Goal: Use online tool/utility

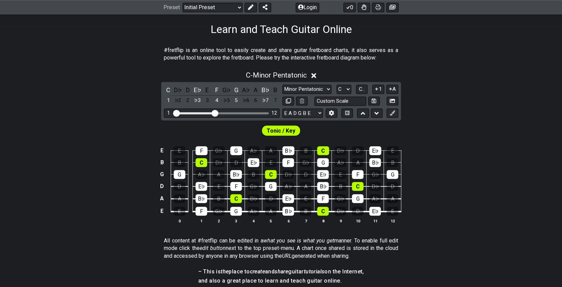
scroll to position [108, 0]
drag, startPoint x: 218, startPoint y: 111, endPoint x: 232, endPoint y: 111, distance: 13.6
click at [232, 112] on input "Visible fret range" at bounding box center [221, 112] width 97 height 0
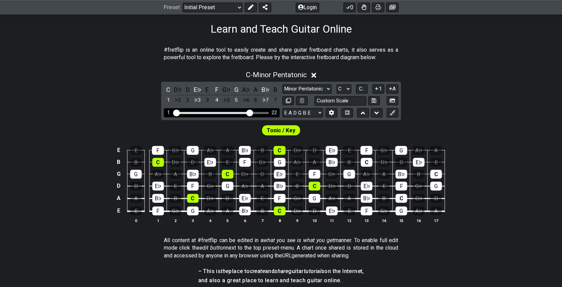
drag, startPoint x: 232, startPoint y: 111, endPoint x: 249, endPoint y: 112, distance: 17.7
click at [249, 112] on input "Visible fret range" at bounding box center [221, 112] width 97 height 0
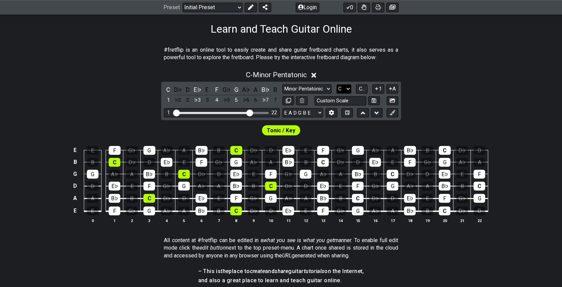
click at [337, 84] on select "A♭ A A♯ B♭ B C C♯ D♭ D D♯ E♭ E F F♯ G♭ G G♯" at bounding box center [344, 88] width 15 height 9
select select "G"
click option "G" at bounding box center [0, 0] width 0 height 0
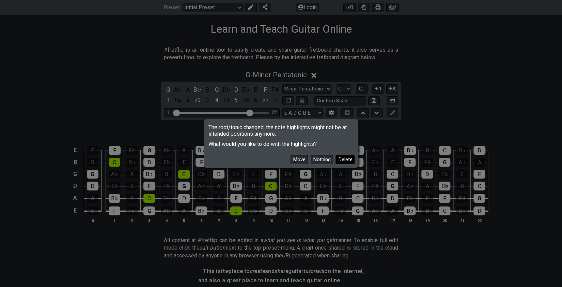
click at [348, 158] on button "Delete" at bounding box center [345, 159] width 19 height 9
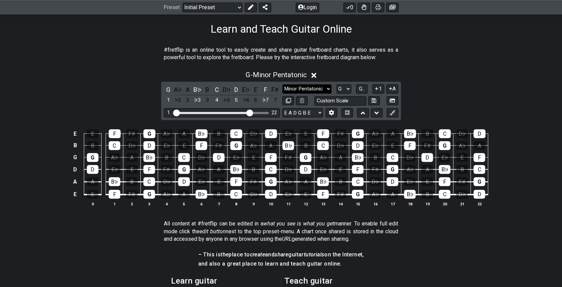
click at [282, 84] on select "Minor Pentatonic Click to edit Minor Pentatonic Major Pentatonic Minor Blues Ma…" at bounding box center [306, 88] width 49 height 9
select select "Major / [PERSON_NAME]"
click option "Major / [PERSON_NAME]" at bounding box center [0, 0] width 0 height 0
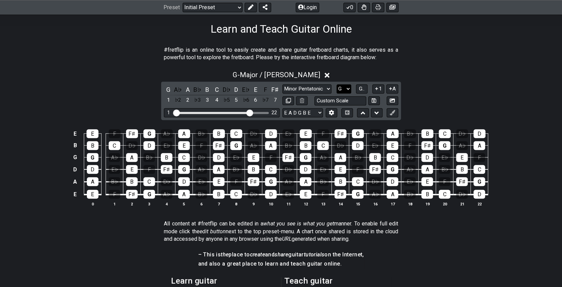
click at [337, 84] on select "A♭ A A♯ B♭ B C C♯ D♭ D D♯ E♭ E F F♯ G♭ G G♯" at bounding box center [344, 88] width 15 height 9
click option "D" at bounding box center [0, 0] width 0 height 0
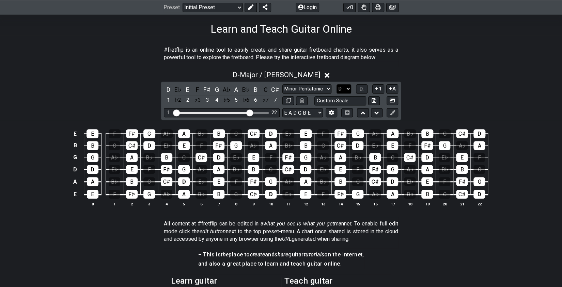
click at [337, 84] on select "A♭ A A♯ B♭ B C C♯ D♭ D D♯ E♭ E F F♯ G♭ G G♯" at bounding box center [344, 88] width 15 height 9
select select "G"
click option "G" at bounding box center [0, 0] width 0 height 0
